Goal: Task Accomplishment & Management: Use online tool/utility

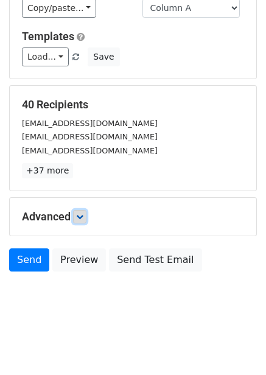
click at [87, 214] on link at bounding box center [79, 216] width 13 height 13
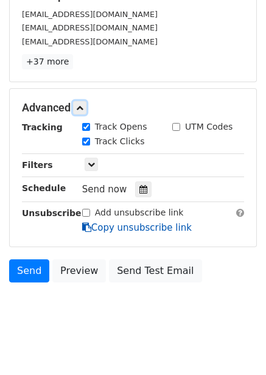
scroll to position [210, 0]
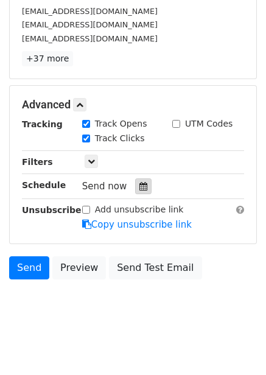
click at [140, 188] on icon at bounding box center [144, 186] width 8 height 9
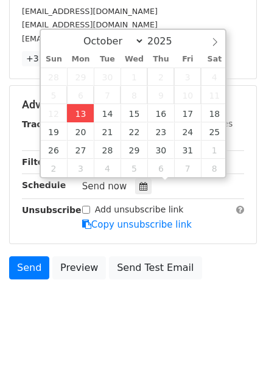
type input "2025-10-13 13:14"
type input "01"
type input "14"
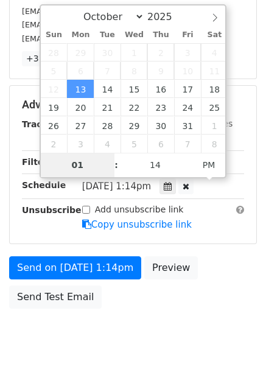
scroll to position [198, 0]
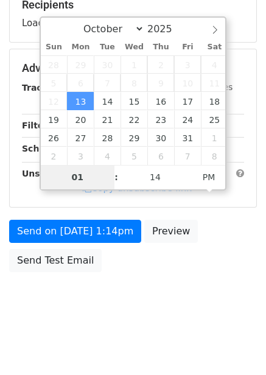
type input "4"
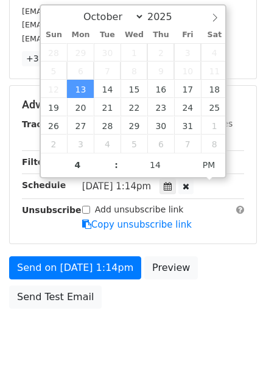
type input "2025-10-13 16:14"
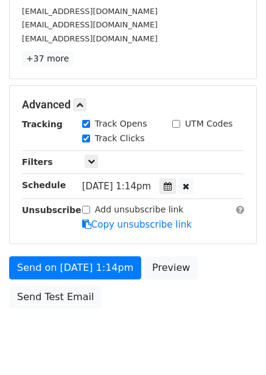
click at [222, 300] on div "Send on Oct 13 at 1:14pm Preview Send Test Email" at bounding box center [133, 285] width 266 height 58
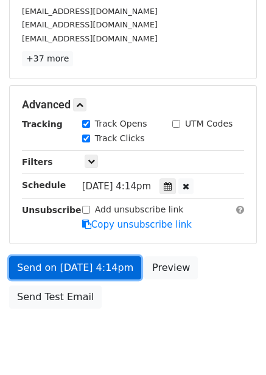
click at [120, 273] on link "Send on Oct 13 at 4:14pm" at bounding box center [75, 267] width 132 height 23
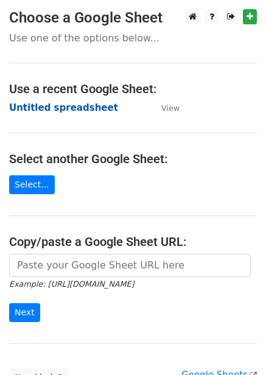
click at [54, 104] on strong "Untitled spreadsheet" at bounding box center [63, 107] width 109 height 11
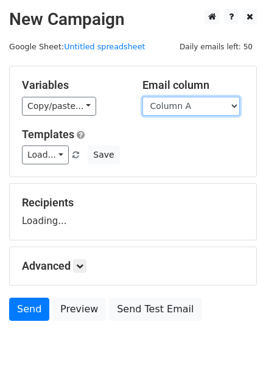
click at [202, 106] on select "Column A Column B Column C Column D Column E Column F" at bounding box center [191, 106] width 97 height 19
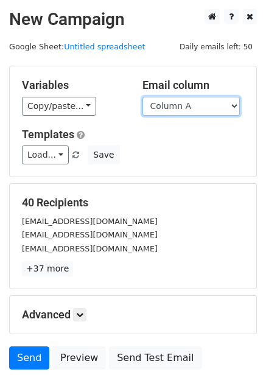
click at [197, 104] on select "Column A Column B Column C Column D Column E Column F" at bounding box center [191, 106] width 97 height 19
select select "Column B"
click at [143, 97] on select "Column A Column B Column C Column D Column E Column F" at bounding box center [191, 106] width 97 height 19
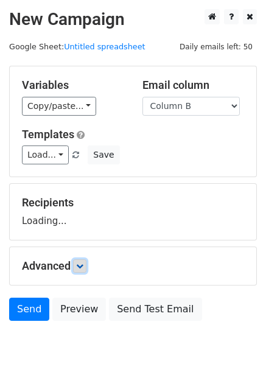
click at [87, 266] on link at bounding box center [79, 266] width 13 height 13
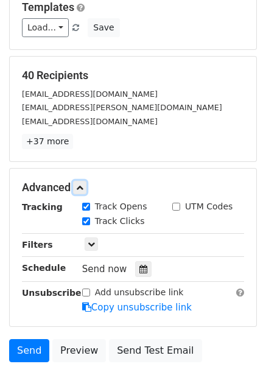
scroll to position [217, 0]
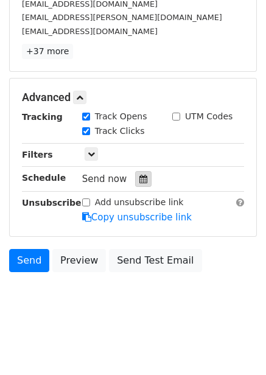
click at [140, 180] on icon at bounding box center [144, 179] width 8 height 9
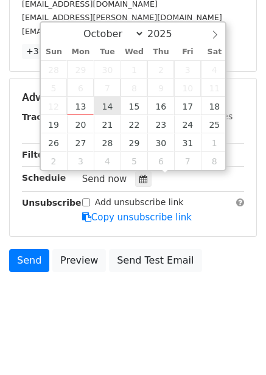
type input "2025-10-14 12:00"
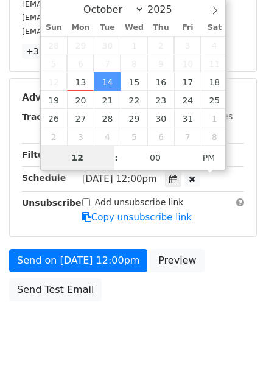
type input "5"
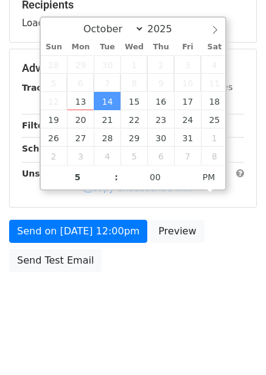
type input "2025-10-14 17:00"
click at [172, 306] on body "New Campaign Daily emails left: 50 Google Sheet: Untitled spreadsheet Variables…" at bounding box center [133, 69] width 266 height 516
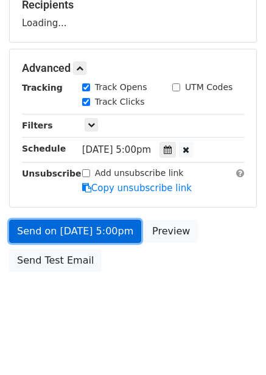
click at [125, 233] on link "Send on Oct 14 at 5:00pm" at bounding box center [75, 231] width 132 height 23
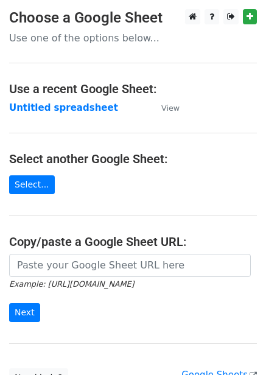
click at [69, 114] on td "Untitled spreadsheet" at bounding box center [79, 108] width 140 height 14
click at [73, 109] on strong "Untitled spreadsheet" at bounding box center [63, 107] width 109 height 11
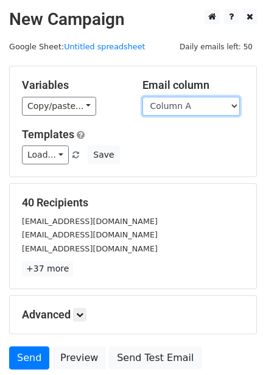
click at [189, 108] on select "Column A Column B Column C Column D Column E Column F" at bounding box center [191, 106] width 97 height 19
select select "Column C"
click at [143, 97] on select "Column A Column B Column C Column D Column E Column F" at bounding box center [191, 106] width 97 height 19
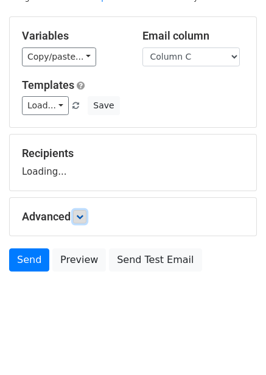
click at [84, 222] on link at bounding box center [79, 216] width 13 height 13
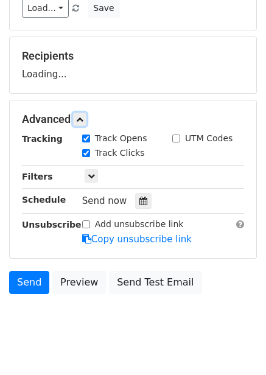
scroll to position [147, 0]
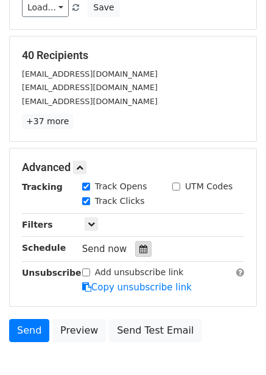
click at [140, 251] on icon at bounding box center [144, 249] width 8 height 9
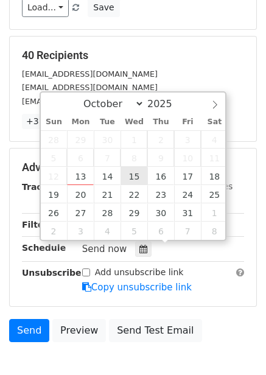
type input "2025-10-15 12:00"
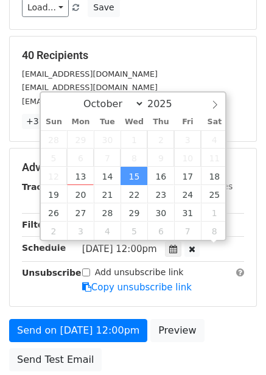
scroll to position [1, 0]
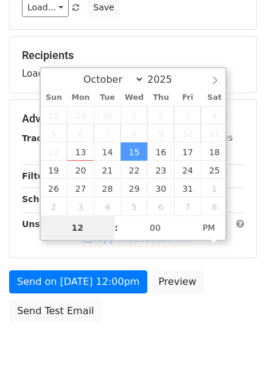
type input "6"
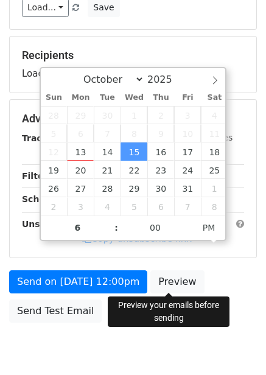
type input "2025-10-15 18:00"
click at [199, 278] on div "Send on Oct 15 at 12:00pm Preview Send Test Email" at bounding box center [133, 299] width 266 height 58
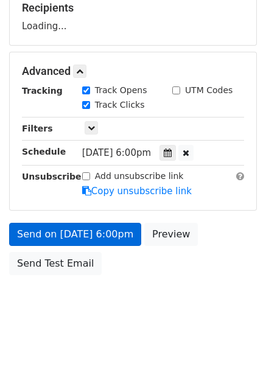
scroll to position [198, 0]
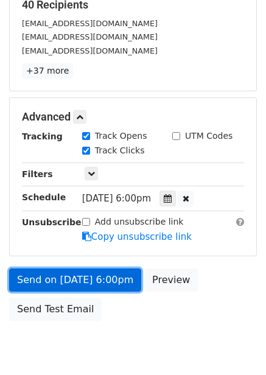
click at [110, 278] on link "Send on Oct 15 at 6:00pm" at bounding box center [75, 280] width 132 height 23
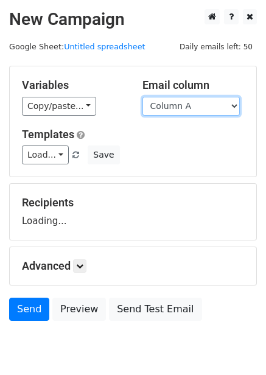
click at [198, 106] on select "Column A Column B Column C Column D Column E Column F" at bounding box center [191, 106] width 97 height 19
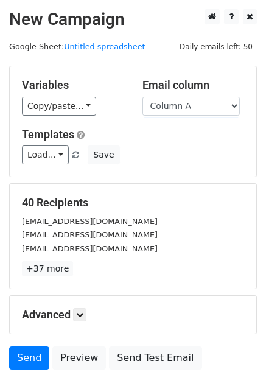
click at [186, 184] on div "40 Recipients [EMAIL_ADDRESS][DOMAIN_NAME] [EMAIL_ADDRESS][DOMAIN_NAME] [EMAIL_…" at bounding box center [133, 236] width 247 height 105
drag, startPoint x: 200, startPoint y: 99, endPoint x: 200, endPoint y: 113, distance: 13.4
click at [200, 99] on select "Column A Column B Column C Column D Column E Column F" at bounding box center [191, 106] width 97 height 19
select select "Column D"
click at [143, 97] on select "Column A Column B Column C Column D Column E Column F" at bounding box center [191, 106] width 97 height 19
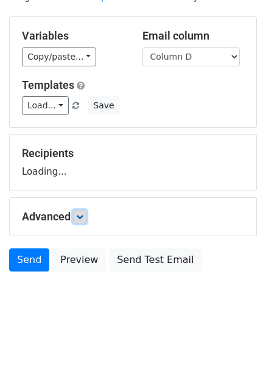
click at [80, 214] on icon at bounding box center [79, 216] width 7 height 7
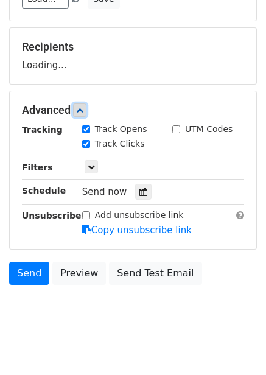
scroll to position [157, 0]
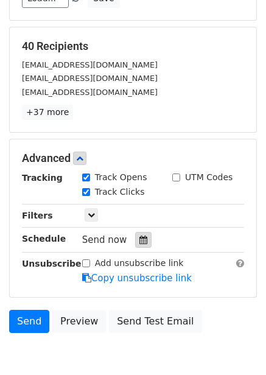
click at [135, 233] on div at bounding box center [143, 240] width 16 height 16
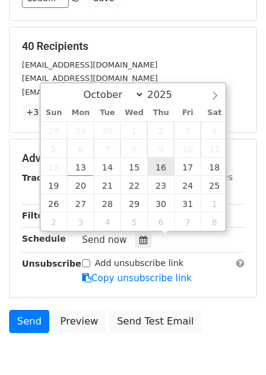
type input "2025-10-16 12:00"
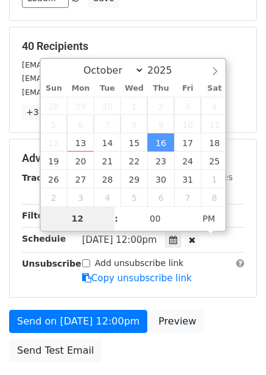
type input "7"
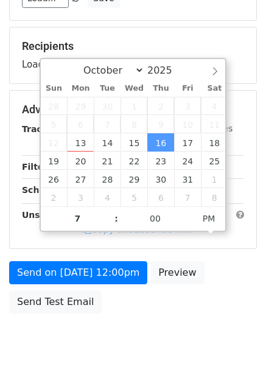
type input "2025-10-16 19:00"
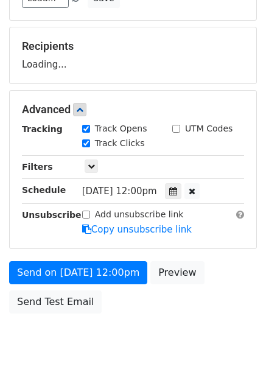
click at [205, 294] on div "Send on Oct 16 at 12:00pm Preview Send Test Email" at bounding box center [133, 290] width 266 height 58
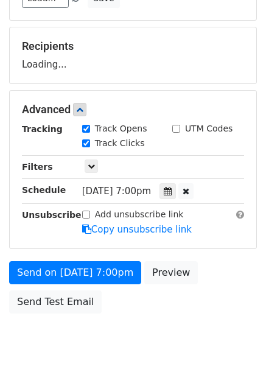
click at [114, 258] on form "Variables Copy/paste... {{Column A}} {{Column B}} {{Column C}} {{Column D}} {{C…" at bounding box center [133, 114] width 248 height 411
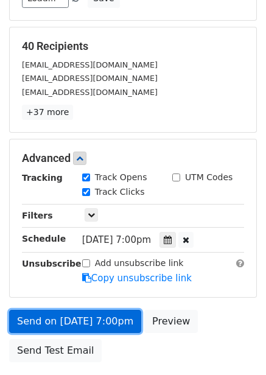
click at [100, 315] on link "Send on Oct 16 at 7:00pm" at bounding box center [75, 321] width 132 height 23
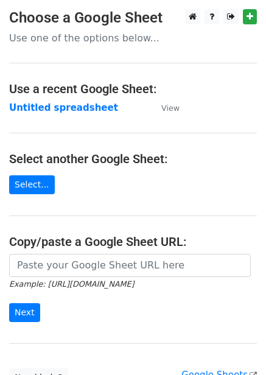
click at [72, 99] on main "Choose a Google Sheet Use one of the options below... Use a recent Google Sheet…" at bounding box center [133, 198] width 266 height 378
click at [69, 105] on strong "Untitled spreadsheet" at bounding box center [63, 107] width 109 height 11
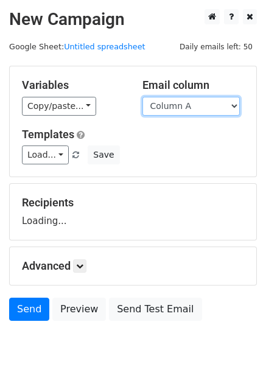
drag, startPoint x: 203, startPoint y: 108, endPoint x: 203, endPoint y: 119, distance: 11.0
click at [203, 108] on select "Column A Column B Column C Column D Column E Column F" at bounding box center [191, 106] width 97 height 19
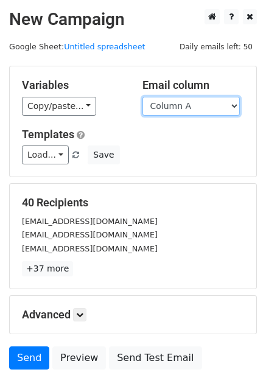
click at [189, 109] on select "Column A Column B Column C Column D Column E Column F" at bounding box center [191, 106] width 97 height 19
select select "Column E"
click at [143, 97] on select "Column A Column B Column C Column D Column E Column F" at bounding box center [191, 106] width 97 height 19
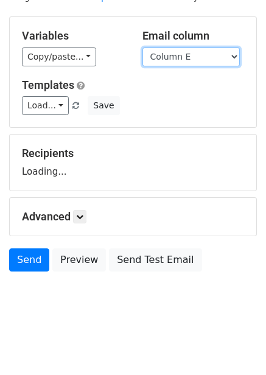
scroll to position [49, 0]
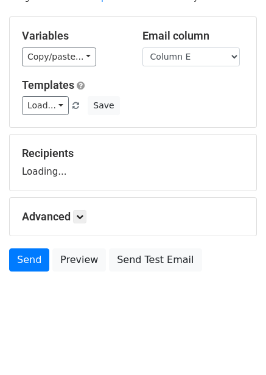
click at [86, 208] on div "Advanced Tracking Track Opens UTM Codes Track Clicks Filters Only include sprea…" at bounding box center [133, 217] width 247 height 38
click at [86, 227] on div "Advanced Tracking Track Opens UTM Codes Track Clicks Filters Only include sprea…" at bounding box center [133, 217] width 247 height 38
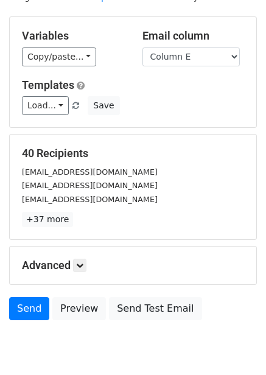
click at [74, 265] on h5 "Advanced" at bounding box center [133, 265] width 222 height 13
click at [83, 265] on icon at bounding box center [79, 265] width 7 height 7
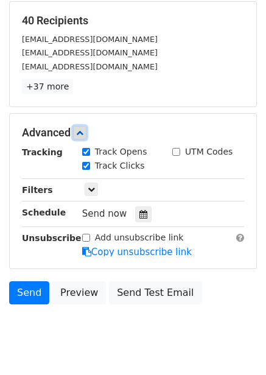
scroll to position [184, 0]
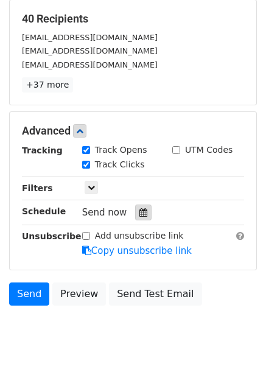
click at [140, 216] on icon at bounding box center [144, 212] width 8 height 9
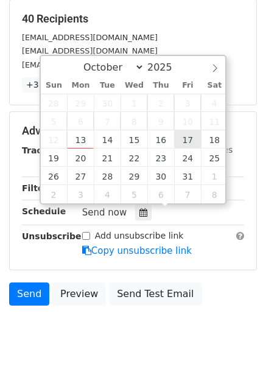
type input "2025-10-17 12:00"
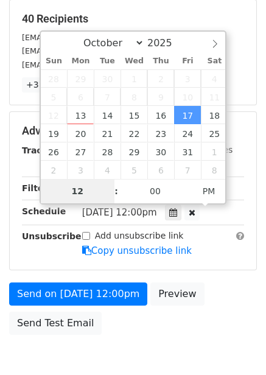
type input "8"
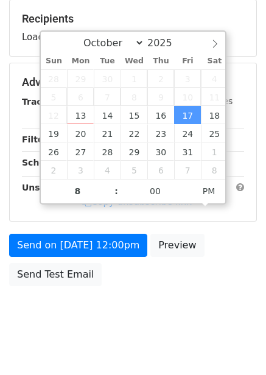
type input "2025-10-17 20:00"
click at [203, 264] on div "Send on Oct 17 at 12:00pm Preview Send Test Email" at bounding box center [133, 263] width 266 height 58
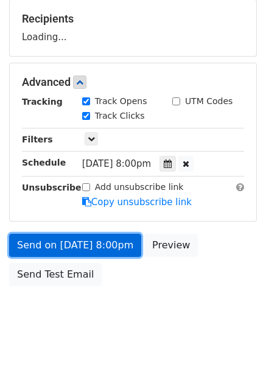
click at [102, 252] on link "Send on Oct 17 at 8:00pm" at bounding box center [75, 245] width 132 height 23
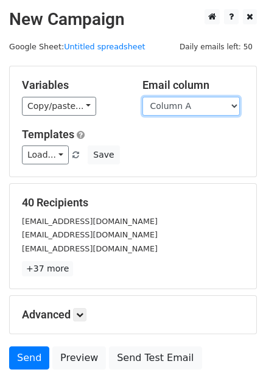
click at [180, 110] on select "Column A Column B Column C Column D Column E Column F" at bounding box center [191, 106] width 97 height 19
select select "Column F"
click at [143, 97] on select "Column A Column B Column C Column D Column E Column F" at bounding box center [191, 106] width 97 height 19
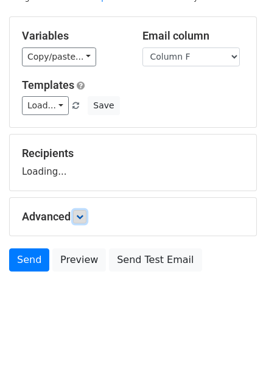
click at [83, 223] on link at bounding box center [79, 216] width 13 height 13
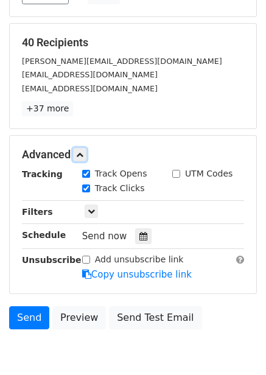
scroll to position [163, 0]
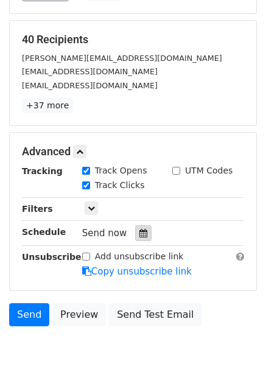
click at [141, 239] on div at bounding box center [143, 233] width 16 height 16
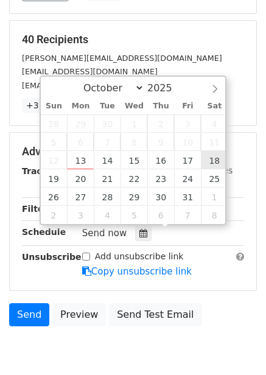
type input "[DATE] 12:00"
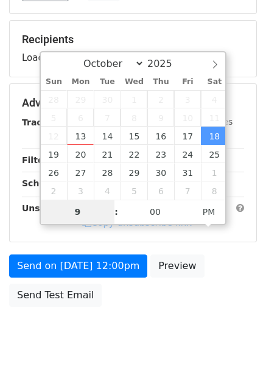
type input "9"
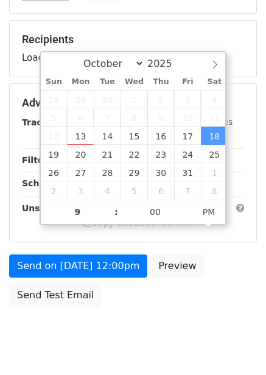
type input "[DATE] 21:00"
type input "09"
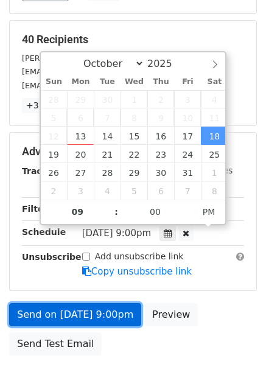
click at [115, 312] on link "Send on [DATE] 9:00pm" at bounding box center [75, 314] width 132 height 23
